Goal: Transaction & Acquisition: Purchase product/service

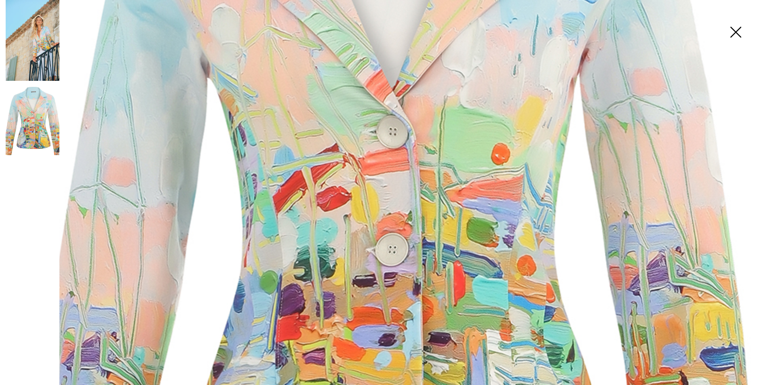
scroll to position [156, 0]
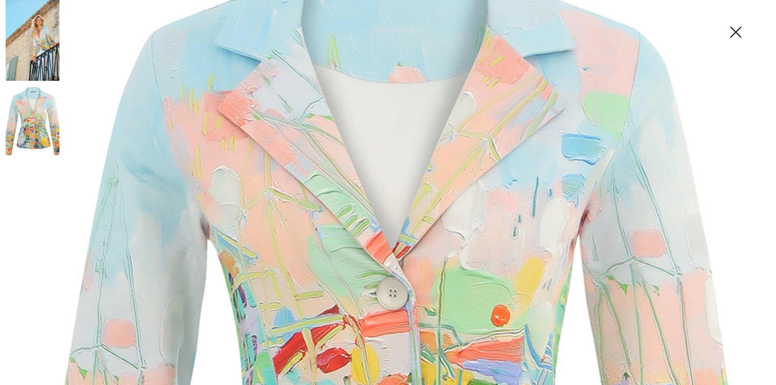
click at [38, 50] on img at bounding box center [33, 40] width 54 height 81
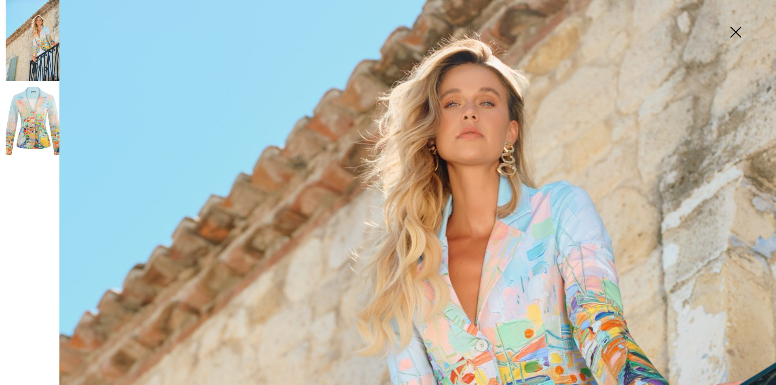
scroll to position [317, 0]
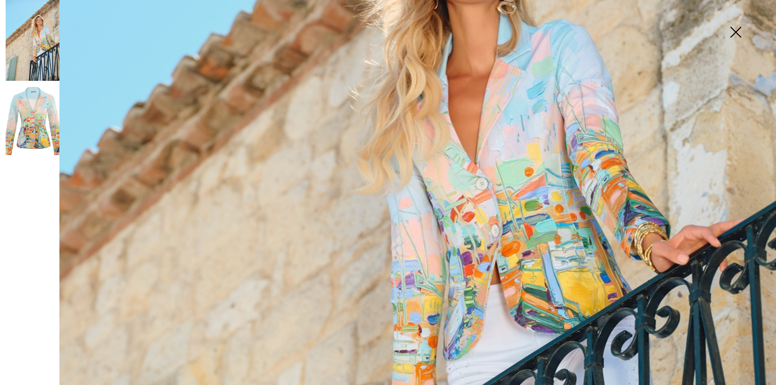
click at [42, 137] on img at bounding box center [33, 121] width 54 height 80
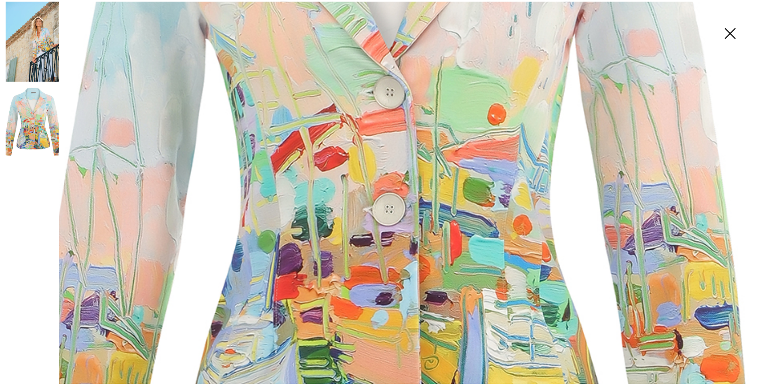
scroll to position [438, 0]
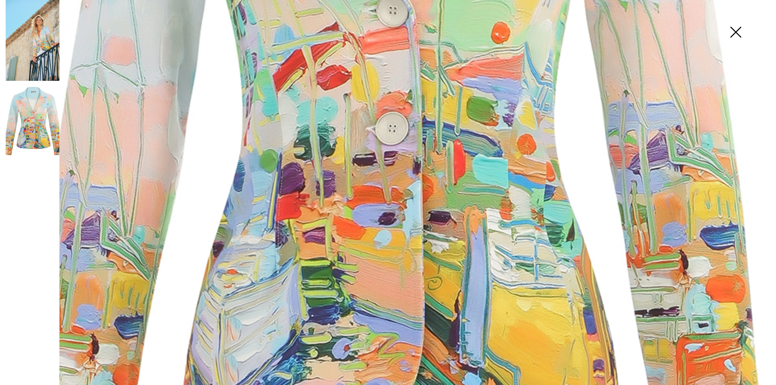
click at [735, 29] on img at bounding box center [735, 33] width 40 height 42
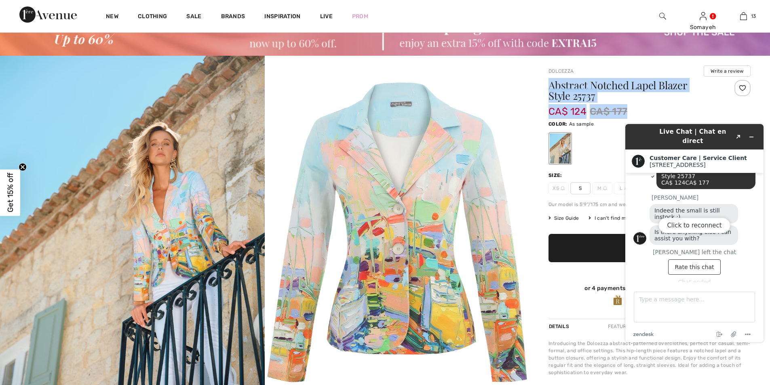
click at [477, 88] on img at bounding box center [397, 232] width 265 height 352
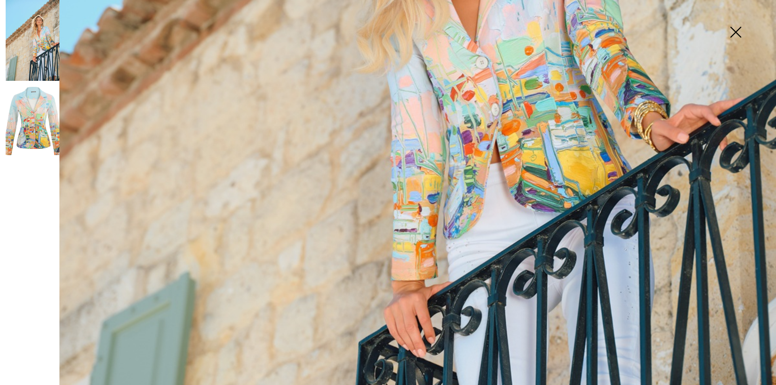
click at [734, 32] on img at bounding box center [735, 33] width 40 height 42
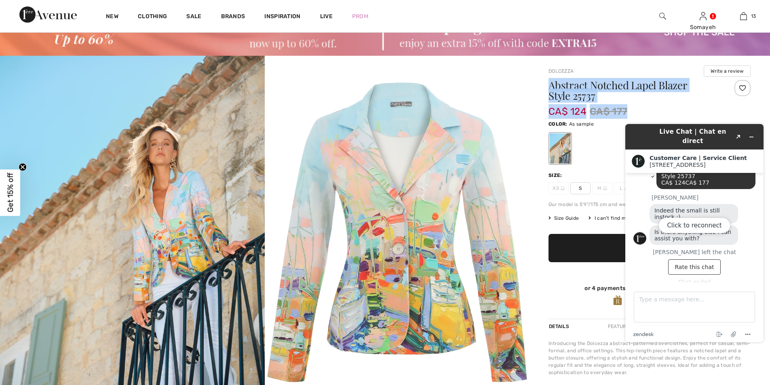
click at [506, 91] on img at bounding box center [397, 232] width 265 height 352
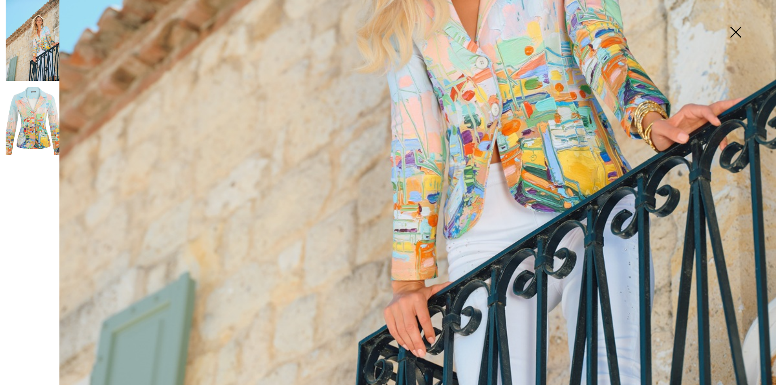
click at [733, 32] on img at bounding box center [735, 33] width 40 height 42
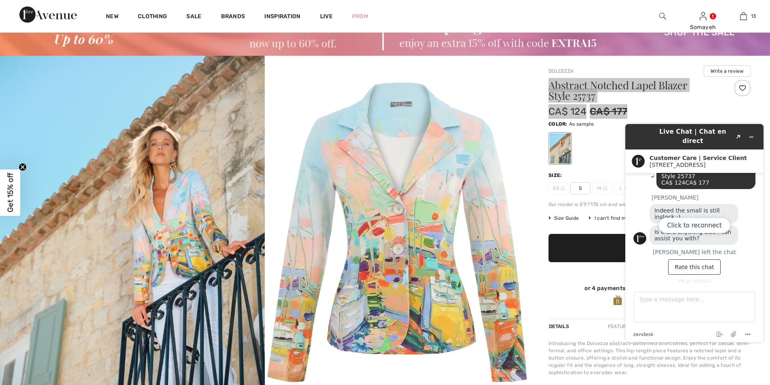
click at [753, 131] on div "Click to reconnect" at bounding box center [694, 233] width 138 height 218
click at [749, 132] on div "Click to reconnect" at bounding box center [694, 233] width 138 height 218
click at [704, 261] on div "Click to reconnect" at bounding box center [694, 233] width 138 height 218
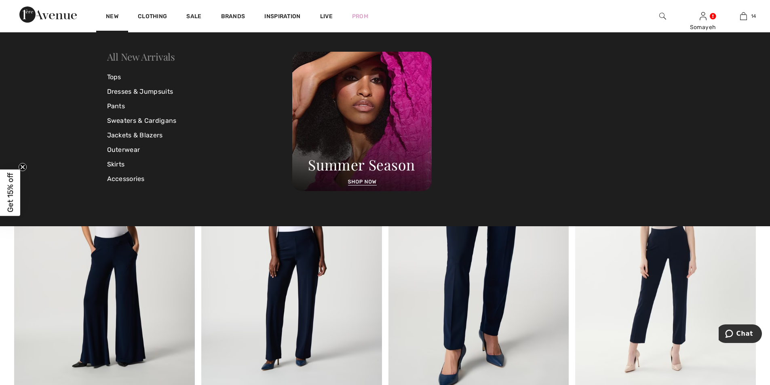
click at [129, 55] on link "All New Arrivals" at bounding box center [141, 56] width 68 height 13
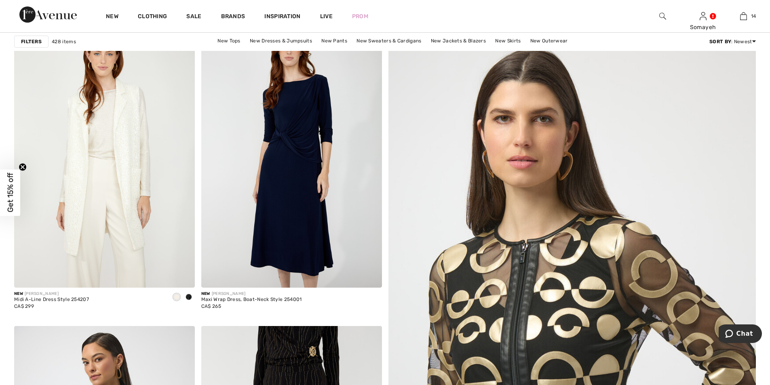
scroll to position [121, 0]
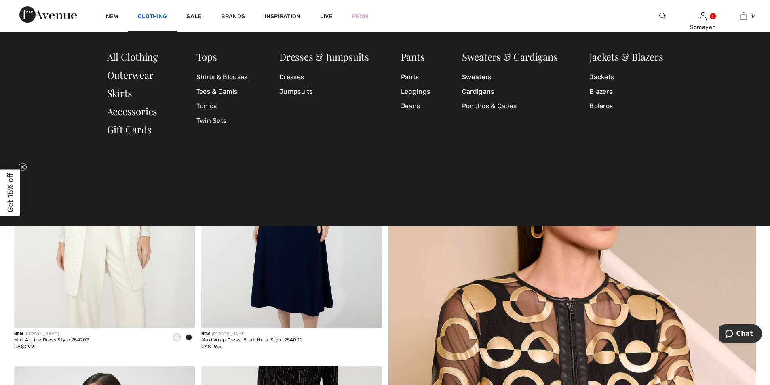
click at [153, 13] on link "Clothing" at bounding box center [152, 17] width 29 height 8
click at [615, 56] on link "Jackets & Blazers" at bounding box center [626, 56] width 74 height 13
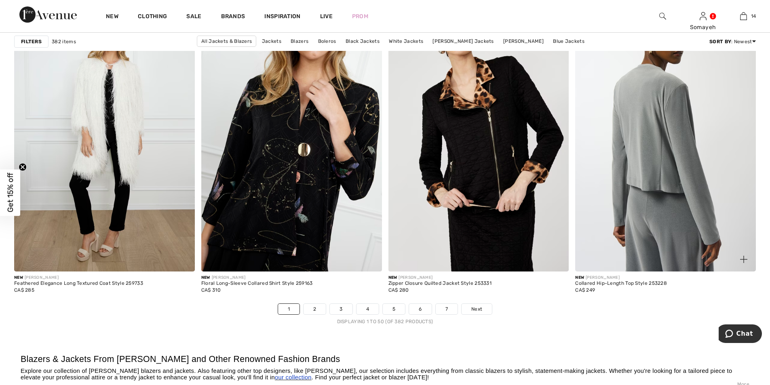
scroll to position [4688, 0]
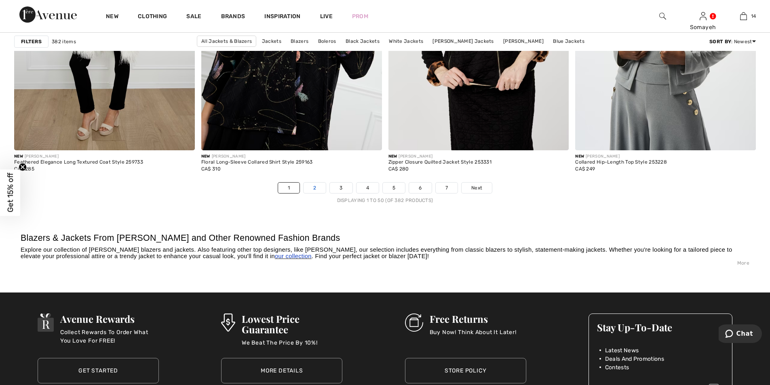
click at [316, 188] on link "2" at bounding box center [314, 188] width 22 height 11
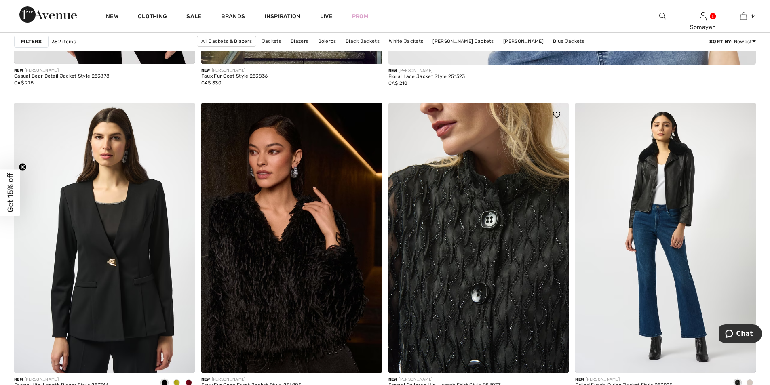
scroll to position [808, 0]
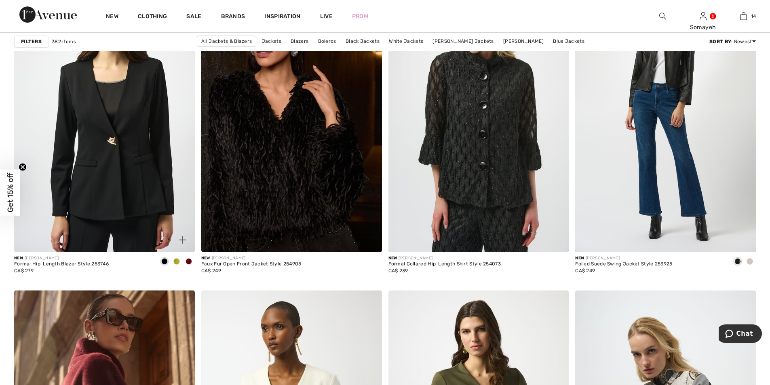
click at [177, 260] on span at bounding box center [176, 261] width 6 height 6
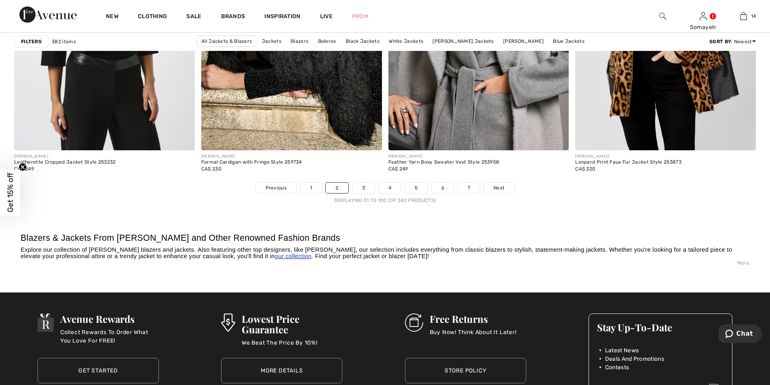
scroll to position [4768, 0]
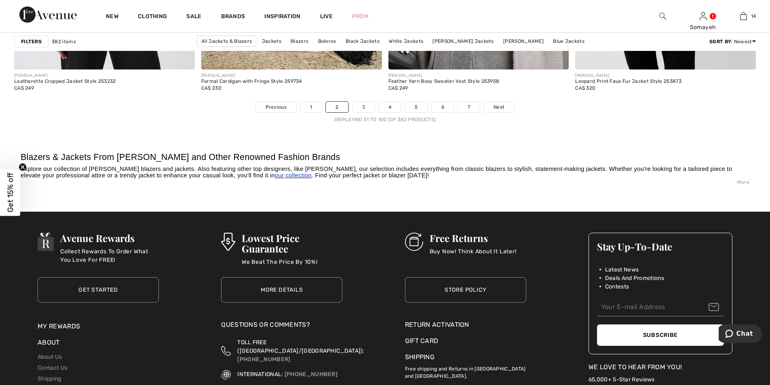
click at [363, 111] on link "3" at bounding box center [363, 107] width 22 height 11
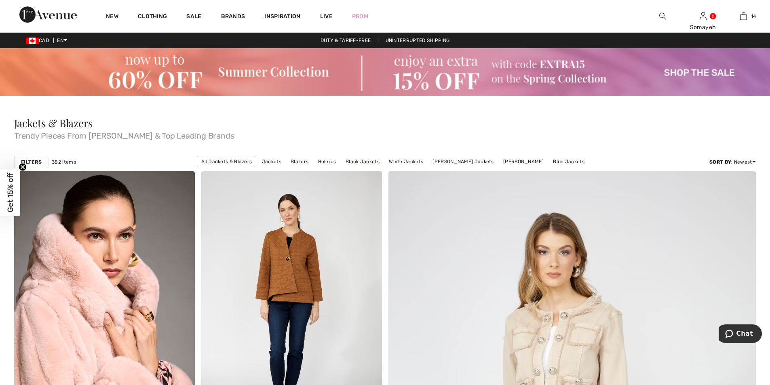
scroll to position [81, 0]
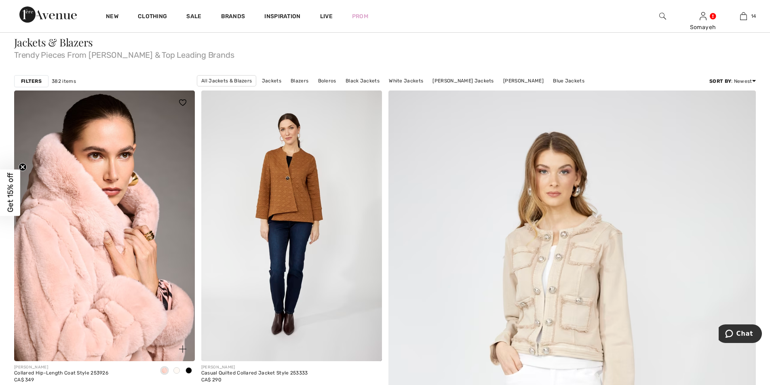
click at [176, 373] on span at bounding box center [176, 370] width 6 height 6
